Goal: Information Seeking & Learning: Check status

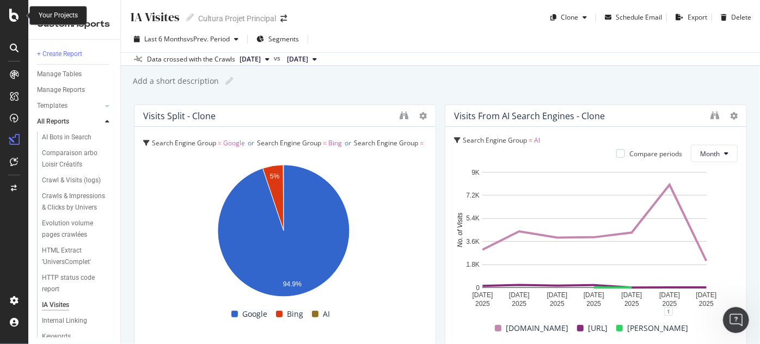
drag, startPoint x: 0, startPoint y: 0, endPoint x: 5, endPoint y: 15, distance: 15.7
click at [5, 15] on div at bounding box center [14, 15] width 26 height 13
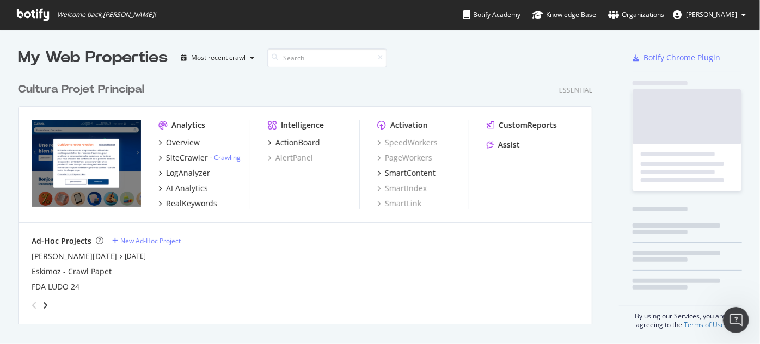
scroll to position [336, 745]
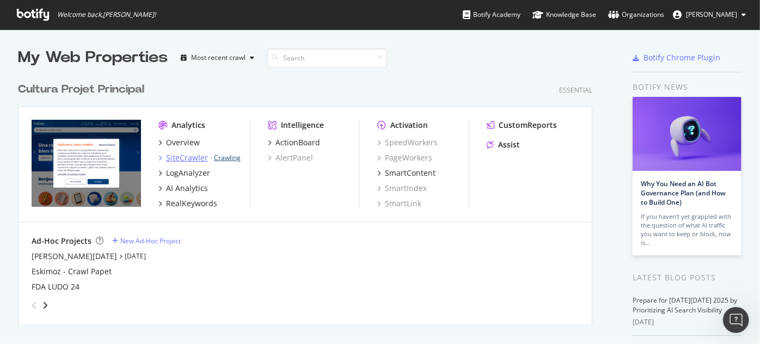
click at [231, 158] on link "Crawling" at bounding box center [227, 157] width 27 height 9
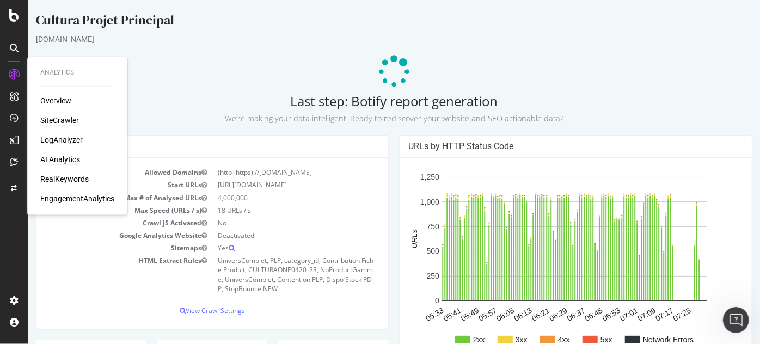
click at [60, 158] on div "AI Analytics" at bounding box center [60, 159] width 40 height 11
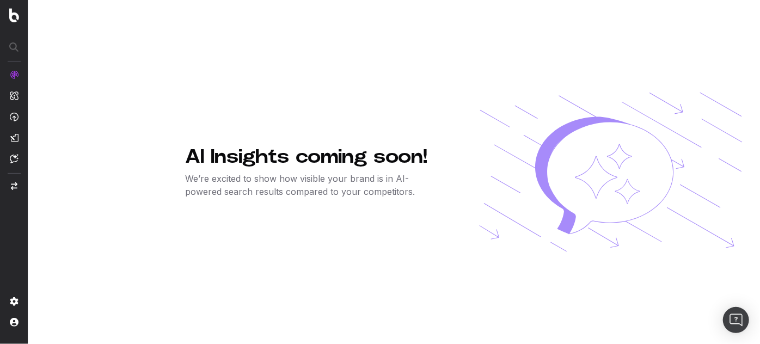
click at [360, 176] on p "We’re excited to show how visible your brand is in AI-powered search results co…" at bounding box center [314, 185] width 259 height 26
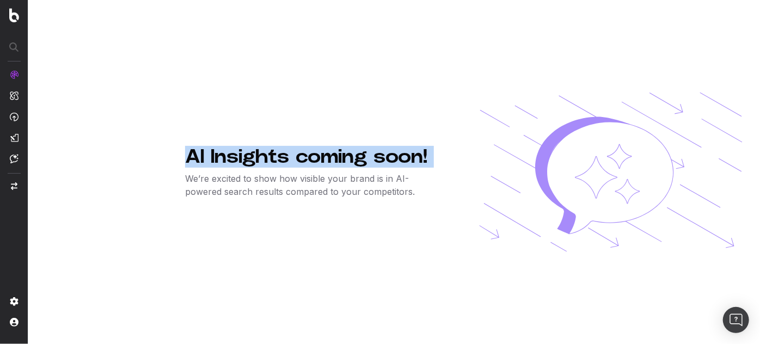
click at [360, 176] on p "We’re excited to show how visible your brand is in AI-powered search results co…" at bounding box center [314, 185] width 259 height 26
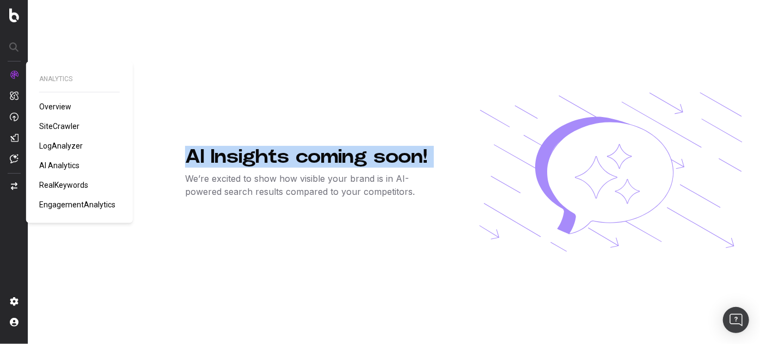
click at [49, 142] on span "LogAnalyzer" at bounding box center [61, 146] width 44 height 9
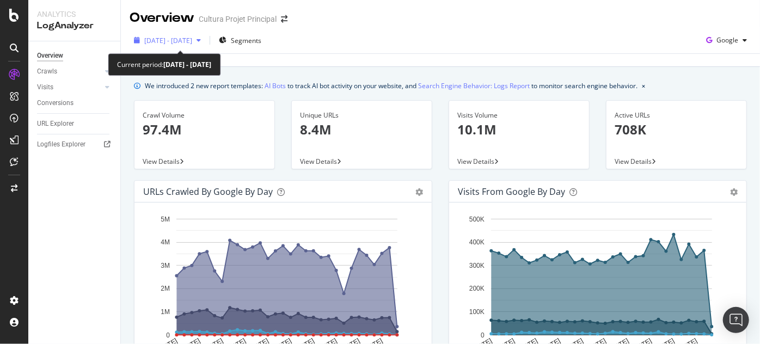
click at [205, 35] on div "2025 Sep. 10th - Oct. 9th" at bounding box center [168, 40] width 76 height 16
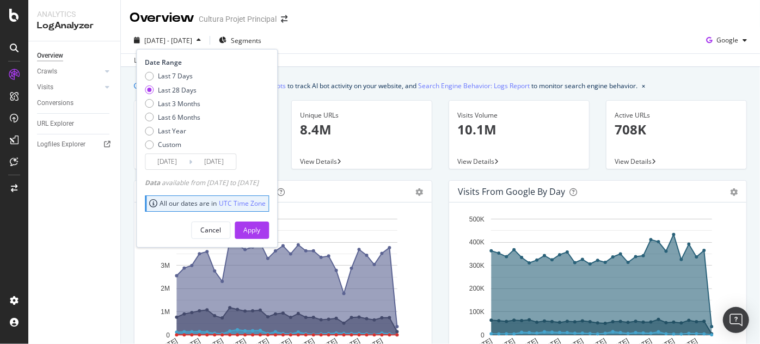
click at [187, 89] on div "Last 28 Days" at bounding box center [177, 89] width 39 height 9
click at [190, 100] on div "Last 3 Months" at bounding box center [179, 103] width 42 height 9
type input "2025/07/10"
click at [260, 226] on div "Apply" at bounding box center [251, 229] width 17 height 9
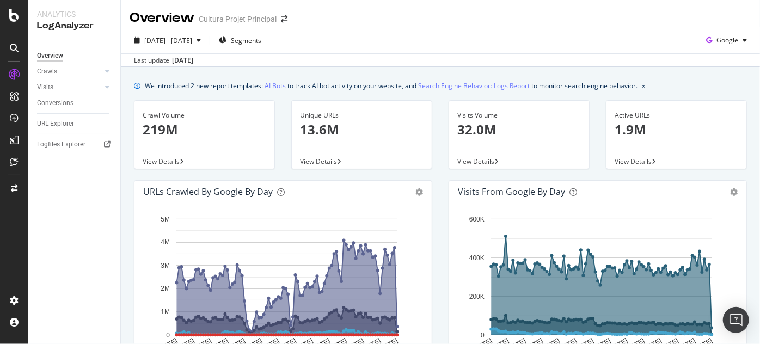
scroll to position [52, 0]
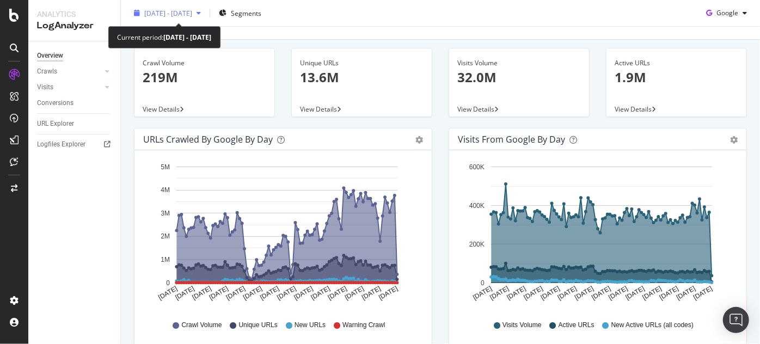
click at [200, 19] on div "2025 Jul. 10th - Oct. 9th" at bounding box center [168, 13] width 76 height 16
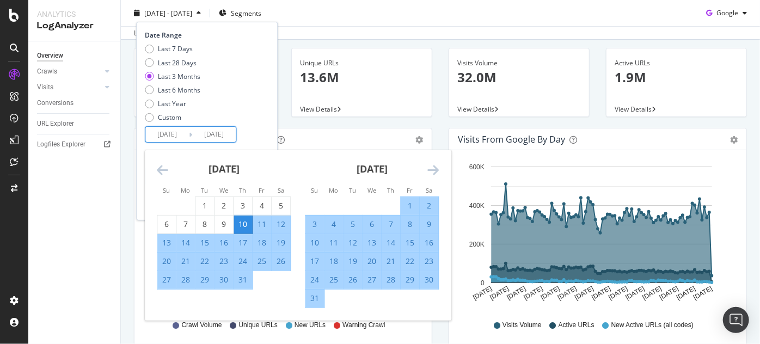
click at [172, 138] on input "2025/07/10" at bounding box center [167, 134] width 44 height 15
click at [444, 165] on div "August 2025 1 2 3 4 5 6 7 8 9 10 11 12 13 14 15 16 17 18 19 20 21 22 23 24 25 2…" at bounding box center [372, 229] width 148 height 158
click at [438, 167] on icon "Move forward to switch to the next month." at bounding box center [432, 169] width 11 height 13
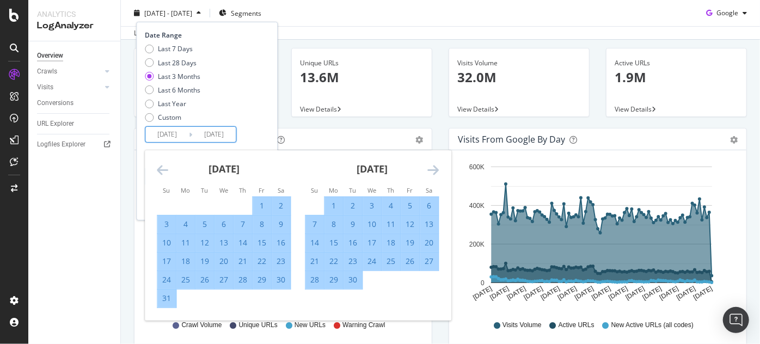
click at [438, 167] on icon "Move forward to switch to the next month." at bounding box center [432, 169] width 11 height 13
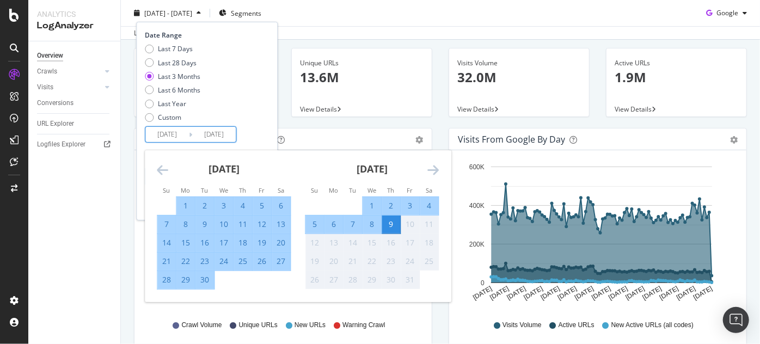
click at [182, 204] on div "1" at bounding box center [185, 205] width 19 height 11
type input "2025/09/01"
click at [206, 279] on div "30" at bounding box center [204, 279] width 19 height 11
type input "2025/09/30"
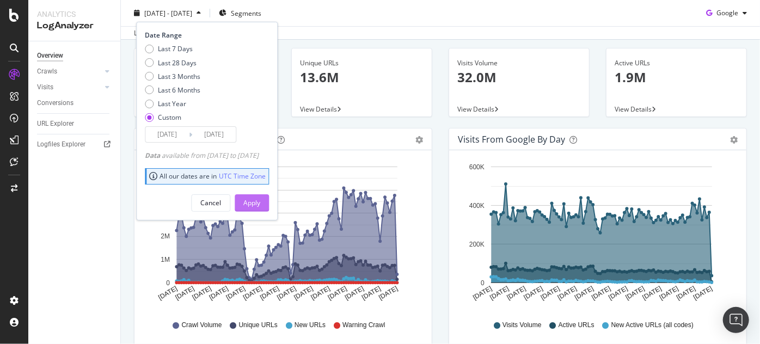
click at [260, 204] on div "Apply" at bounding box center [251, 202] width 17 height 9
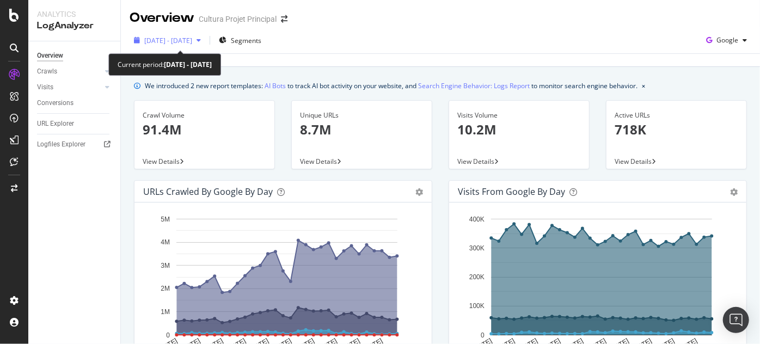
click at [192, 37] on span "2025 Sep. 1st - Sep. 30th" at bounding box center [168, 40] width 48 height 9
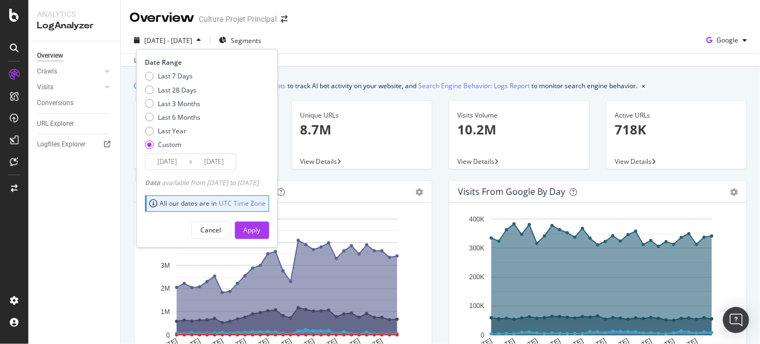
click at [156, 163] on input "2025/09/01" at bounding box center [167, 161] width 44 height 15
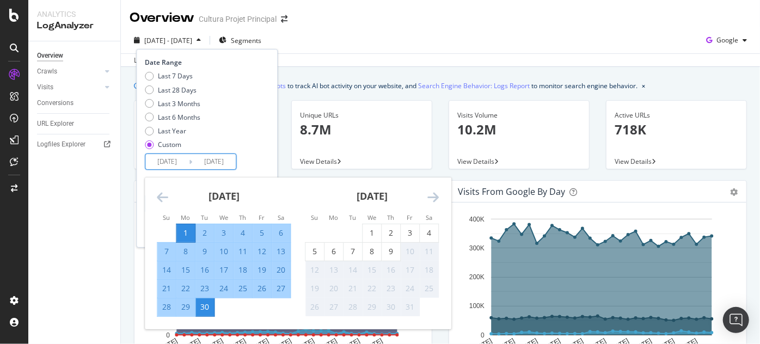
click at [164, 161] on input "2025/09/01" at bounding box center [167, 161] width 44 height 15
type input "2025/09/01"
click at [212, 159] on input "2025/09/30" at bounding box center [214, 161] width 44 height 15
click at [255, 117] on div "Last 7 Days Last 28 Days Last 3 Months Last 6 Months Last Year Custom" at bounding box center [205, 112] width 121 height 82
type input "2025/09/30"
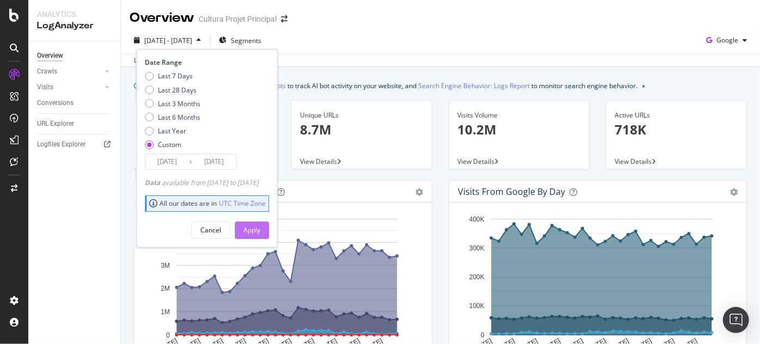
click at [260, 225] on div "Apply" at bounding box center [251, 229] width 17 height 9
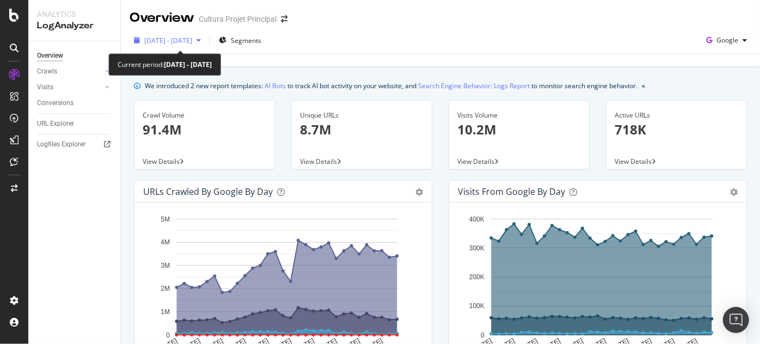
click at [192, 41] on span "2025 Sep. 1st - Sep. 30th" at bounding box center [168, 40] width 48 height 9
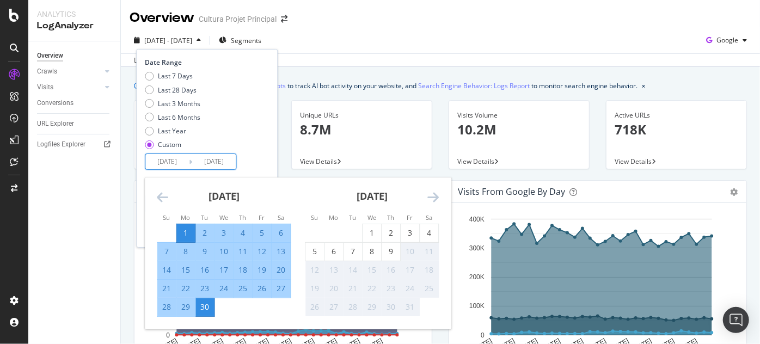
click at [209, 163] on input "2025/09/30" at bounding box center [214, 161] width 44 height 15
type input "2025/09/30"
click at [162, 167] on input "2025/09/01" at bounding box center [167, 161] width 44 height 15
click at [164, 194] on icon "Move backward to switch to the previous month." at bounding box center [162, 196] width 11 height 13
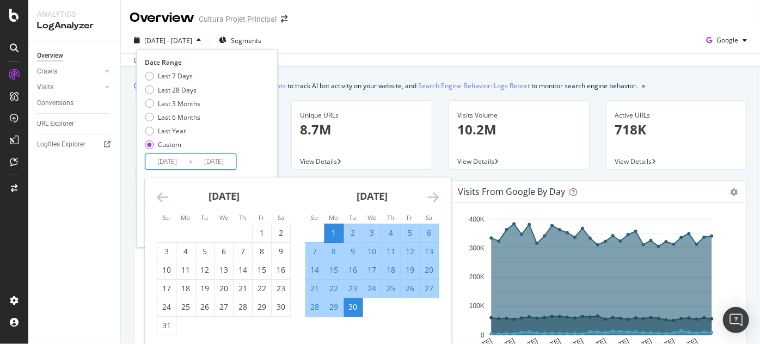
click at [164, 194] on icon "Move backward to switch to the previous month." at bounding box center [162, 196] width 11 height 13
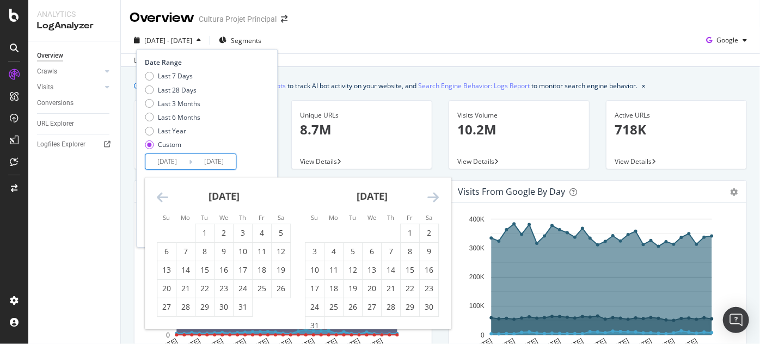
click at [164, 194] on icon "Move backward to switch to the previous month." at bounding box center [162, 196] width 11 height 13
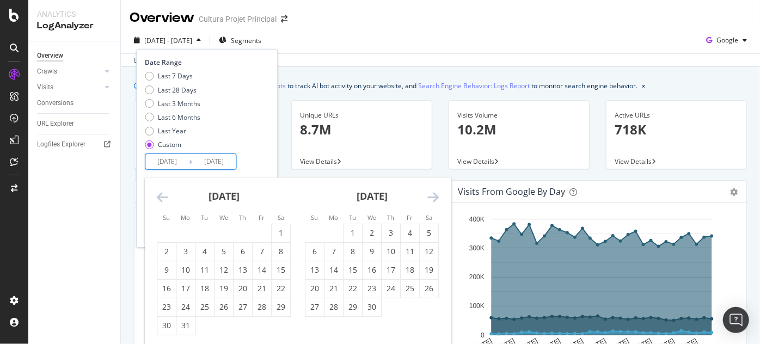
click at [164, 194] on icon "Move backward to switch to the previous month." at bounding box center [162, 196] width 11 height 13
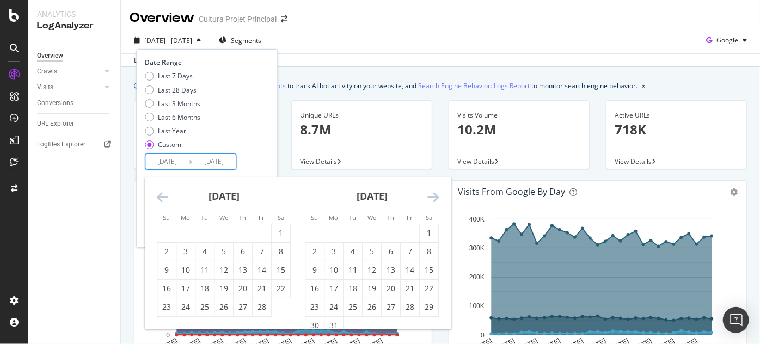
click at [164, 194] on icon "Move backward to switch to the previous month." at bounding box center [162, 196] width 11 height 13
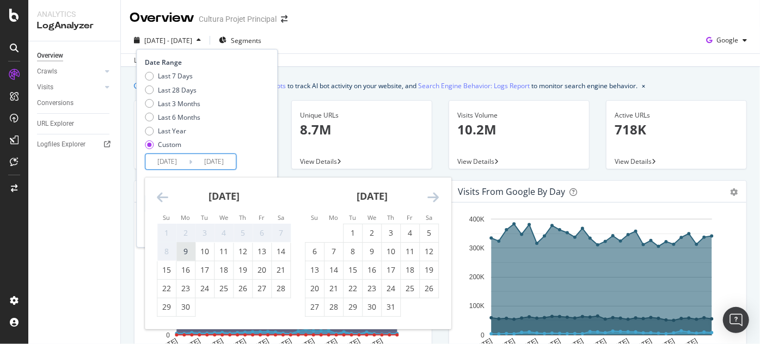
click at [186, 250] on div "9" at bounding box center [185, 251] width 19 height 11
type input "2024/09/09"
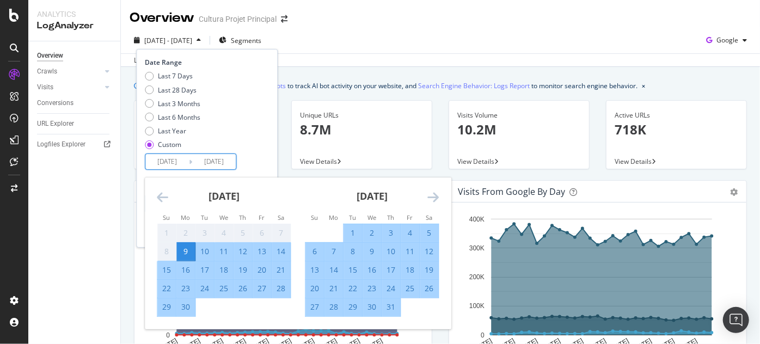
click at [192, 249] on div "9" at bounding box center [185, 251] width 19 height 11
type input "2024/09/09"
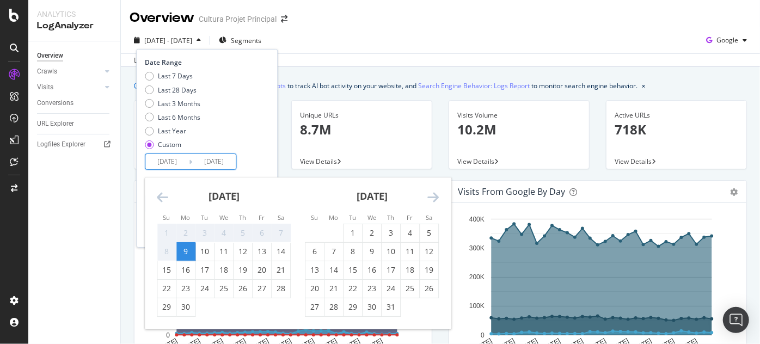
click at [169, 164] on input "2024/09/09" at bounding box center [167, 161] width 44 height 15
click at [347, 250] on div "8" at bounding box center [352, 251] width 19 height 11
click at [186, 255] on div "9" at bounding box center [185, 251] width 19 height 11
type input "2024/09/09"
click at [331, 255] on div "7" at bounding box center [333, 251] width 19 height 11
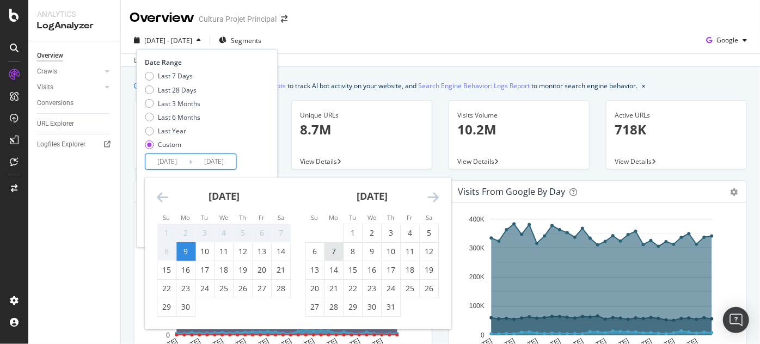
type input "2024/10/07"
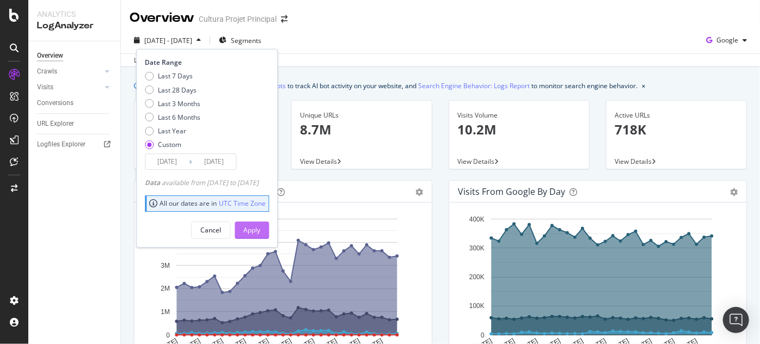
click at [269, 233] on button "Apply" at bounding box center [252, 230] width 34 height 17
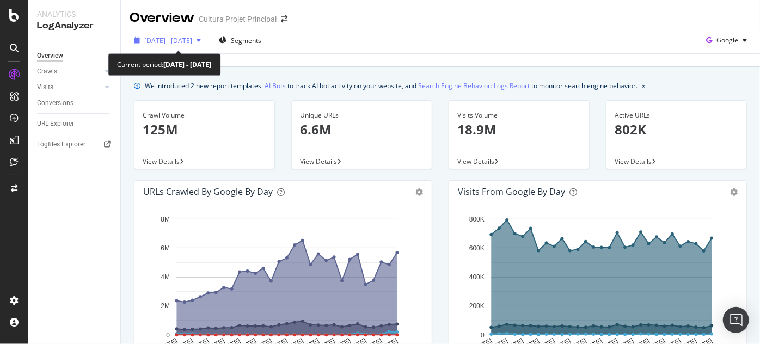
click at [184, 44] on span "2024 Sep. 9th - Oct. 7th" at bounding box center [168, 40] width 48 height 9
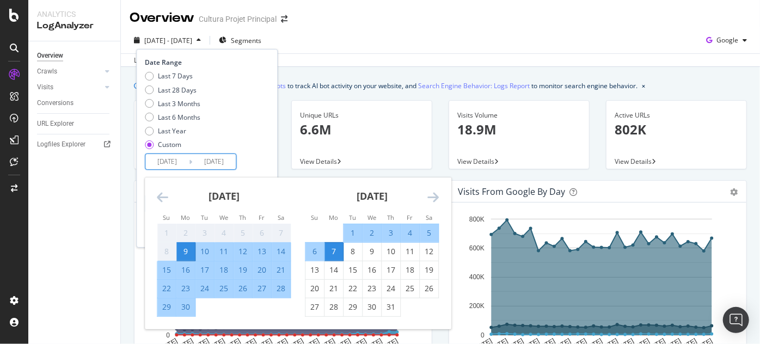
click at [178, 159] on input "2024/09/09" at bounding box center [167, 161] width 44 height 15
click at [190, 250] on div "9" at bounding box center [185, 251] width 19 height 11
click at [355, 249] on div "8" at bounding box center [352, 251] width 19 height 11
type input "2024/10/08"
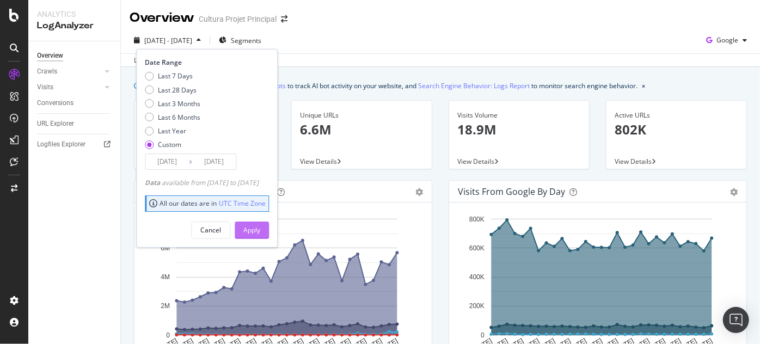
click at [260, 233] on div "Apply" at bounding box center [251, 229] width 17 height 9
